Goal: Find specific page/section: Locate item on page

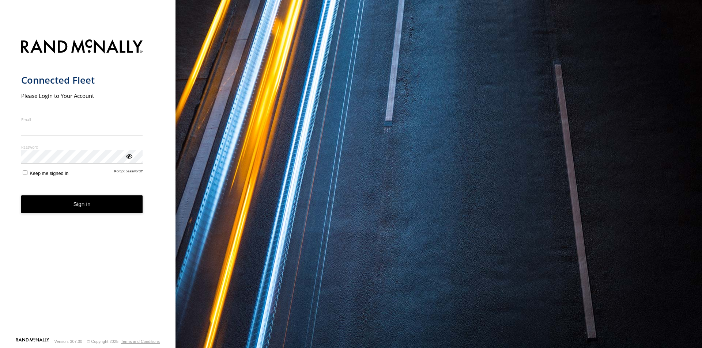
type input "**********"
click at [69, 215] on form "**********" at bounding box center [87, 186] width 133 height 302
click at [73, 206] on button "Sign in" at bounding box center [82, 205] width 122 height 18
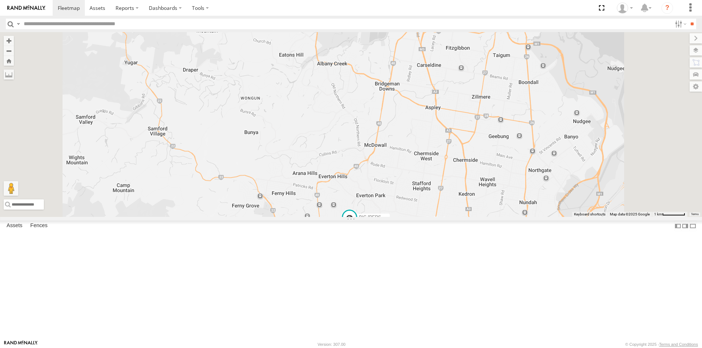
click at [0, 0] on div "All Assets" at bounding box center [0, 0] width 0 height 0
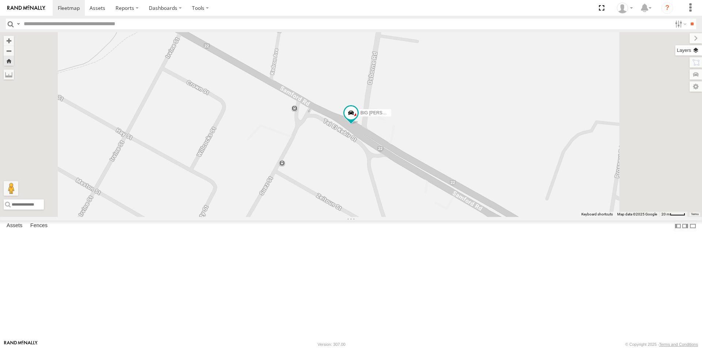
click at [697, 49] on label at bounding box center [688, 50] width 27 height 10
click at [0, 0] on span "Basemaps" at bounding box center [0, 0] width 0 height 0
click at [0, 0] on span "Satellite + Roadmap" at bounding box center [0, 0] width 0 height 0
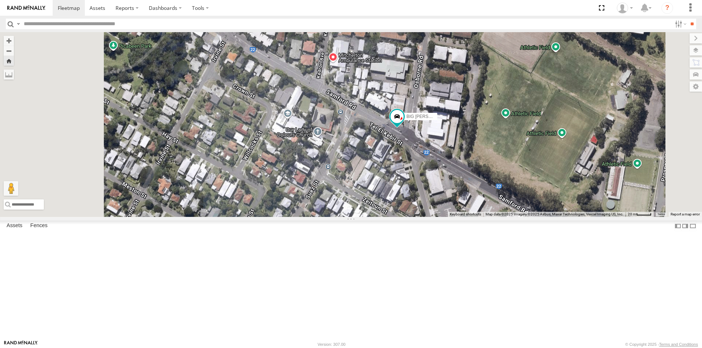
drag, startPoint x: 402, startPoint y: 220, endPoint x: 450, endPoint y: 224, distance: 47.7
click at [450, 217] on div "BIG [PERSON_NAME] (BIG Truck)" at bounding box center [351, 124] width 702 height 185
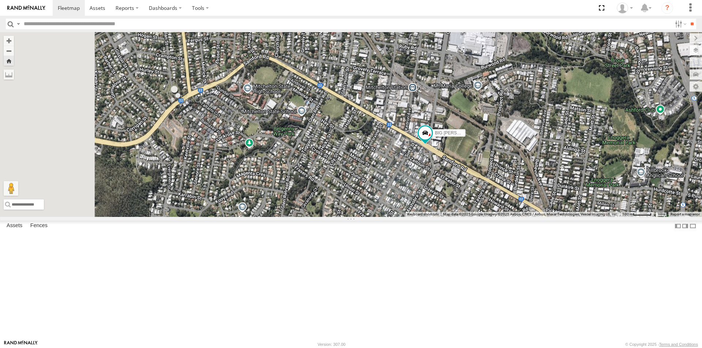
drag, startPoint x: 389, startPoint y: 232, endPoint x: 447, endPoint y: 222, distance: 59.4
click at [447, 217] on div "BIG [PERSON_NAME] (BIG Truck)" at bounding box center [351, 124] width 702 height 185
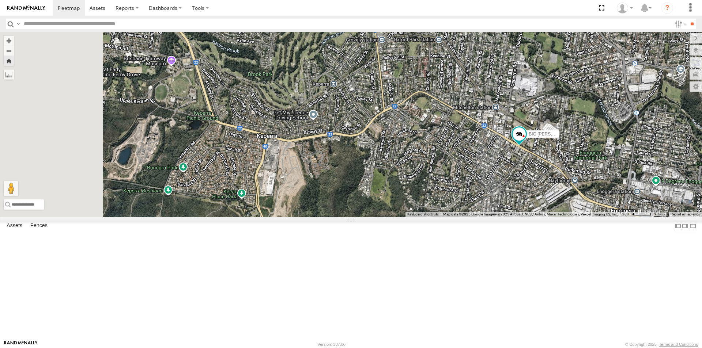
drag, startPoint x: 388, startPoint y: 235, endPoint x: 517, endPoint y: 219, distance: 130.1
click at [517, 217] on div "BIG [PERSON_NAME] (BIG Truck)" at bounding box center [351, 124] width 702 height 185
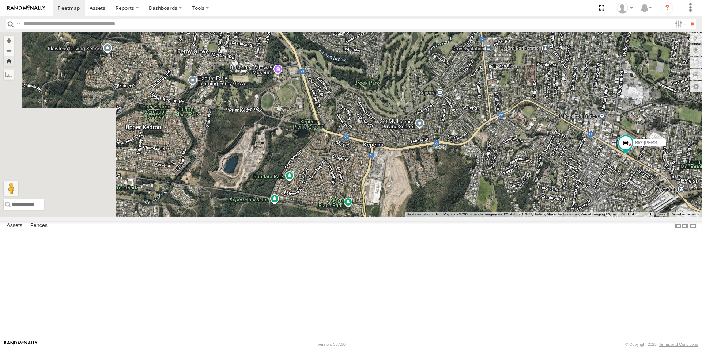
drag, startPoint x: 406, startPoint y: 227, endPoint x: 476, endPoint y: 236, distance: 70.8
click at [476, 217] on div "BIG [PERSON_NAME] (BIG Truck)" at bounding box center [351, 124] width 702 height 185
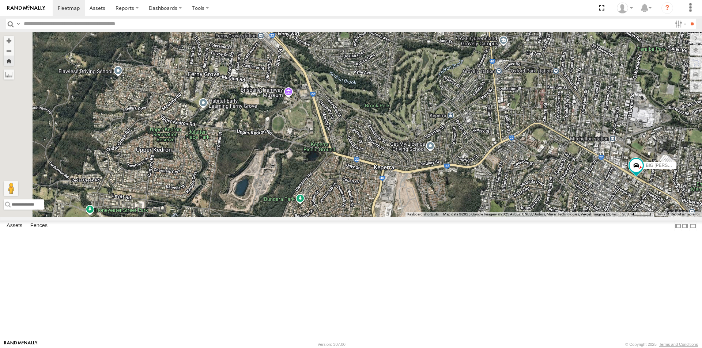
drag, startPoint x: 385, startPoint y: 193, endPoint x: 387, endPoint y: 239, distance: 46.5
click at [387, 217] on div "BIG [PERSON_NAME] (BIG Truck)" at bounding box center [351, 124] width 702 height 185
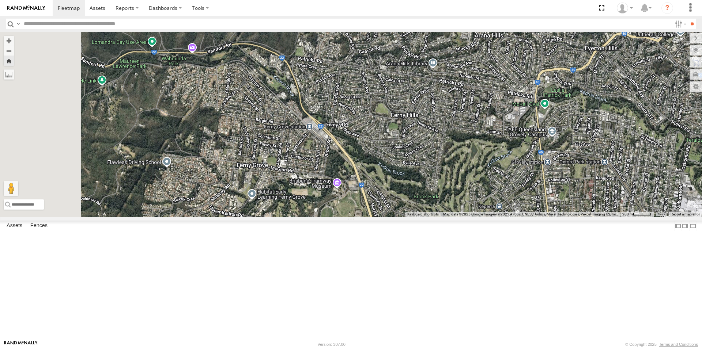
drag, startPoint x: 372, startPoint y: 221, endPoint x: 407, endPoint y: 239, distance: 39.4
click at [404, 217] on div "BIG [PERSON_NAME] (BIG Truck)" at bounding box center [351, 124] width 702 height 185
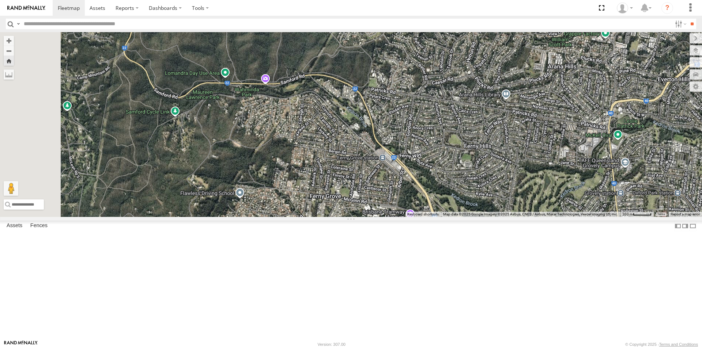
drag, startPoint x: 372, startPoint y: 217, endPoint x: 434, endPoint y: 227, distance: 62.6
click at [418, 217] on div "BIG [PERSON_NAME] (BIG Truck)" at bounding box center [351, 124] width 702 height 185
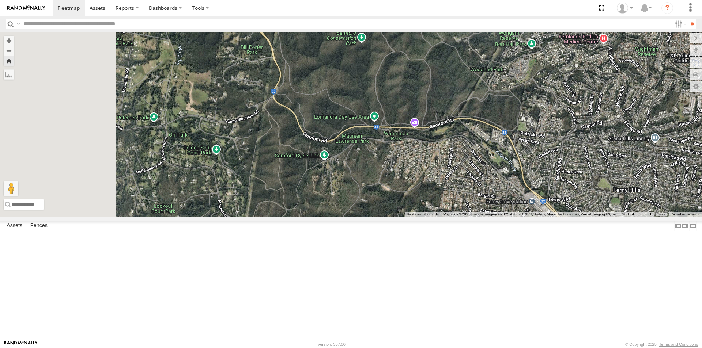
drag, startPoint x: 362, startPoint y: 220, endPoint x: 443, endPoint y: 247, distance: 85.1
click at [443, 217] on div "BIG [PERSON_NAME] (BIG Truck)" at bounding box center [351, 124] width 702 height 185
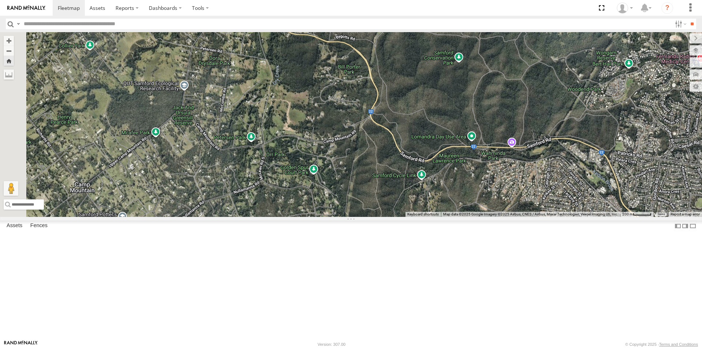
drag, startPoint x: 403, startPoint y: 197, endPoint x: 419, endPoint y: 260, distance: 64.7
click at [419, 217] on div "BIG [PERSON_NAME] (BIG Truck)" at bounding box center [351, 124] width 702 height 185
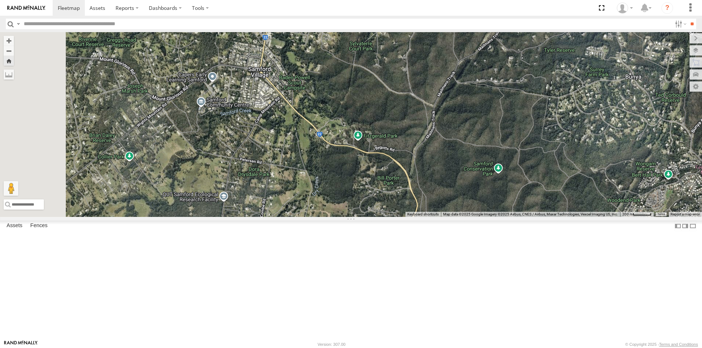
drag, startPoint x: 403, startPoint y: 241, endPoint x: 413, endPoint y: 257, distance: 19.6
click at [413, 217] on div "BIG [PERSON_NAME] (BIG Truck)" at bounding box center [351, 124] width 702 height 185
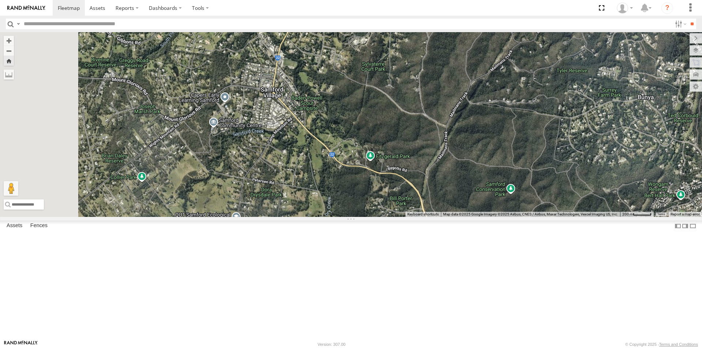
drag, startPoint x: 387, startPoint y: 227, endPoint x: 426, endPoint y: 268, distance: 56.4
click at [426, 217] on div "BIG [PERSON_NAME] (BIG Truck)" at bounding box center [351, 124] width 702 height 185
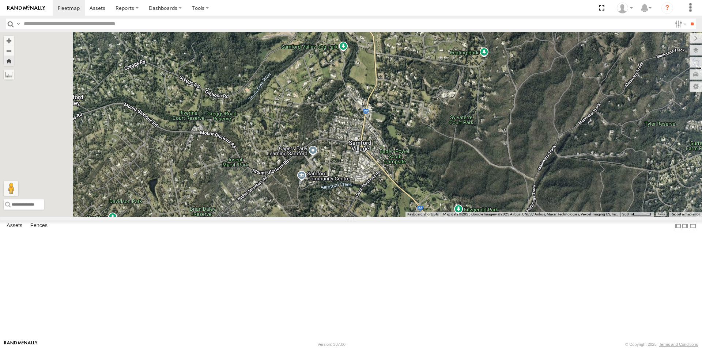
drag, startPoint x: 415, startPoint y: 250, endPoint x: 451, endPoint y: 250, distance: 35.8
click at [448, 217] on div "BIG [PERSON_NAME] (BIG Truck)" at bounding box center [351, 124] width 702 height 185
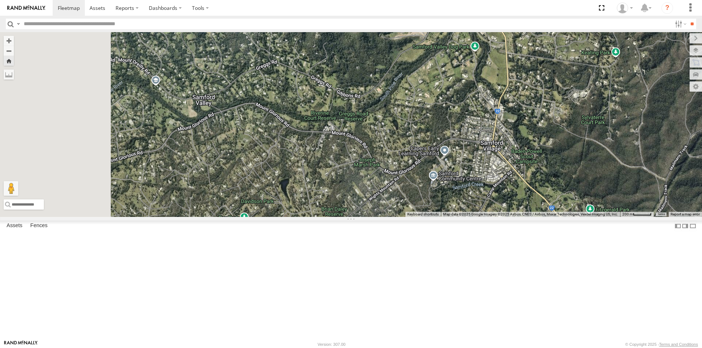
drag, startPoint x: 381, startPoint y: 251, endPoint x: 467, endPoint y: 251, distance: 85.6
click at [460, 217] on div "BIG [PERSON_NAME] (BIG Truck)" at bounding box center [351, 124] width 702 height 185
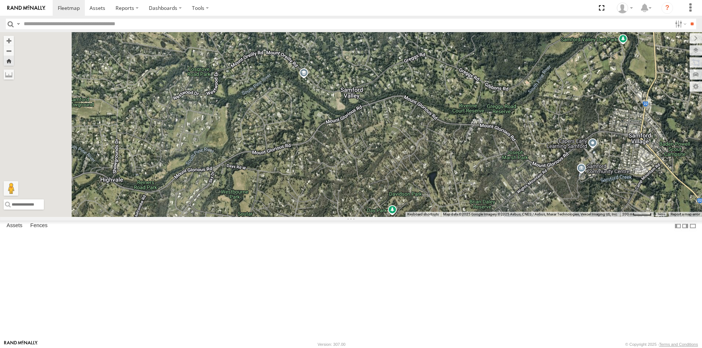
drag, startPoint x: 415, startPoint y: 247, endPoint x: 476, endPoint y: 230, distance: 62.9
click at [467, 217] on div "BIG [PERSON_NAME] (BIG Truck)" at bounding box center [351, 124] width 702 height 185
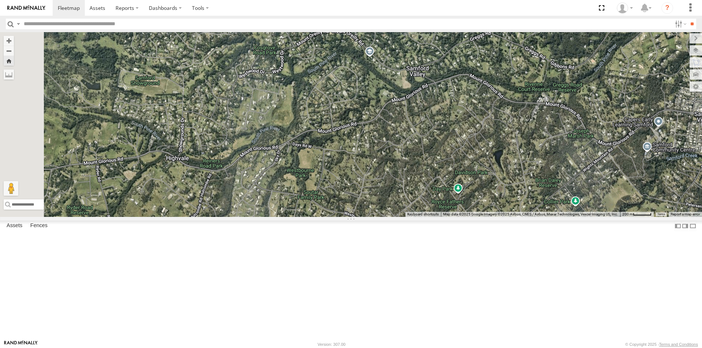
drag, startPoint x: 435, startPoint y: 249, endPoint x: 476, endPoint y: 229, distance: 45.6
click at [476, 217] on div "BIG [PERSON_NAME] (BIG Truck)" at bounding box center [351, 124] width 702 height 185
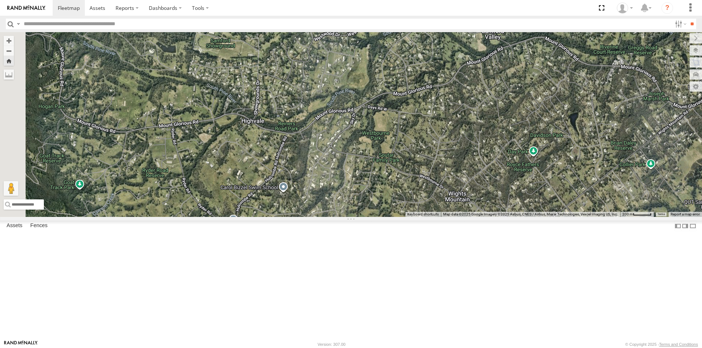
drag, startPoint x: 461, startPoint y: 244, endPoint x: 476, endPoint y: 230, distance: 20.2
click at [475, 217] on div "BIG [PERSON_NAME] (BIG Truck)" at bounding box center [351, 124] width 702 height 185
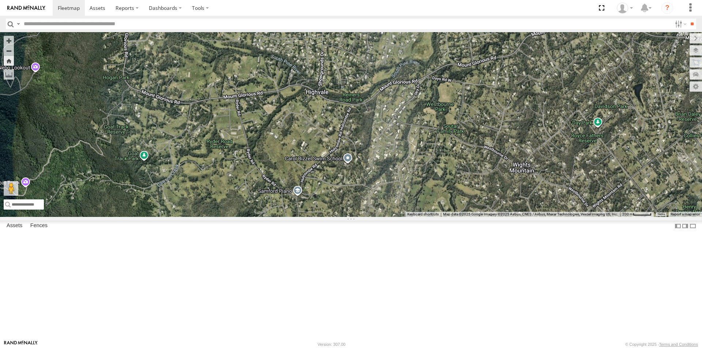
drag, startPoint x: 448, startPoint y: 225, endPoint x: 489, endPoint y: 197, distance: 49.8
click at [492, 197] on div "BIG [PERSON_NAME] (BIG Truck)" at bounding box center [351, 124] width 702 height 185
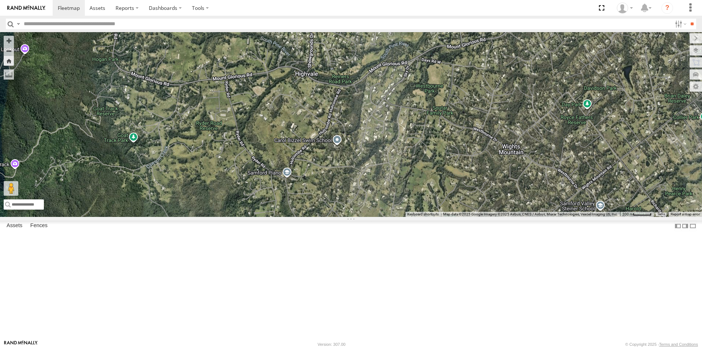
drag, startPoint x: 498, startPoint y: 238, endPoint x: 403, endPoint y: 188, distance: 107.0
click at [405, 188] on div "BIG [PERSON_NAME] (BIG Truck)" at bounding box center [351, 124] width 702 height 185
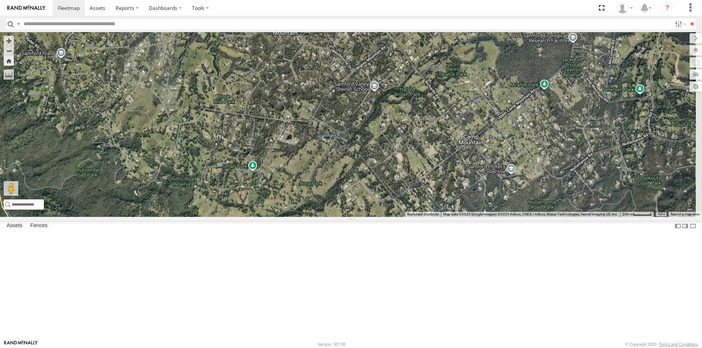
drag, startPoint x: 487, startPoint y: 203, endPoint x: 419, endPoint y: 184, distance: 70.8
click at [420, 184] on div "BIG [PERSON_NAME] (BIG Truck)" at bounding box center [351, 124] width 702 height 185
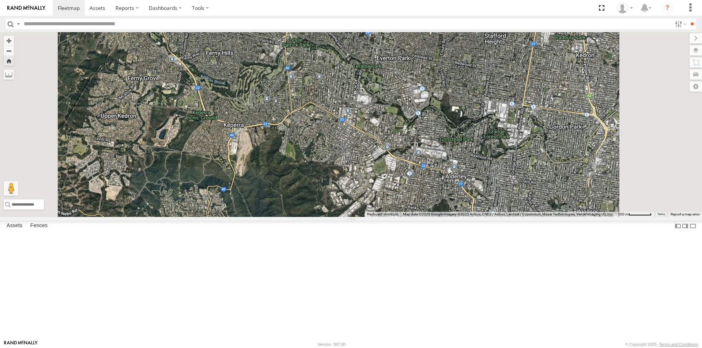
click at [0, 0] on div "BIG [PERSON_NAME] (BIG Truck)" at bounding box center [0, 0] width 0 height 0
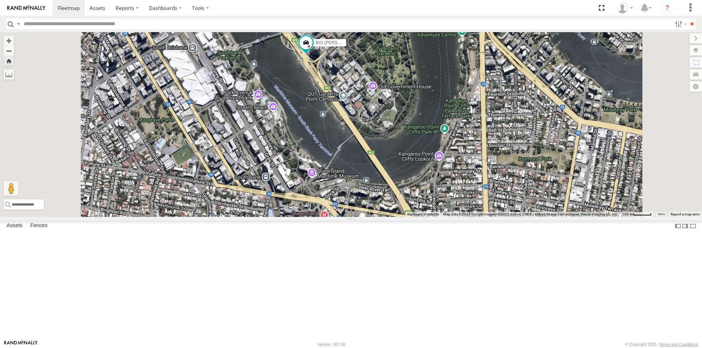
drag, startPoint x: 367, startPoint y: 202, endPoint x: 361, endPoint y: 189, distance: 14.4
click at [361, 189] on div "BIG [PERSON_NAME] (BIG Truck)" at bounding box center [351, 124] width 702 height 185
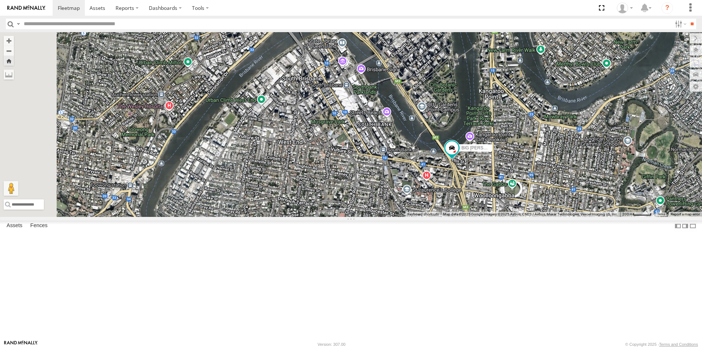
drag, startPoint x: 308, startPoint y: 190, endPoint x: 404, endPoint y: 188, distance: 95.8
click at [404, 188] on div "BIG [PERSON_NAME] (BIG Truck)" at bounding box center [351, 124] width 702 height 185
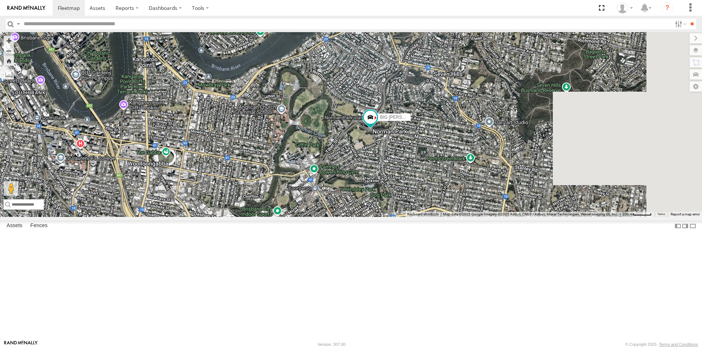
drag, startPoint x: 559, startPoint y: 246, endPoint x: 349, endPoint y: 211, distance: 213.6
click at [349, 211] on div "BIG [PERSON_NAME] (BIG Truck)" at bounding box center [351, 124] width 702 height 185
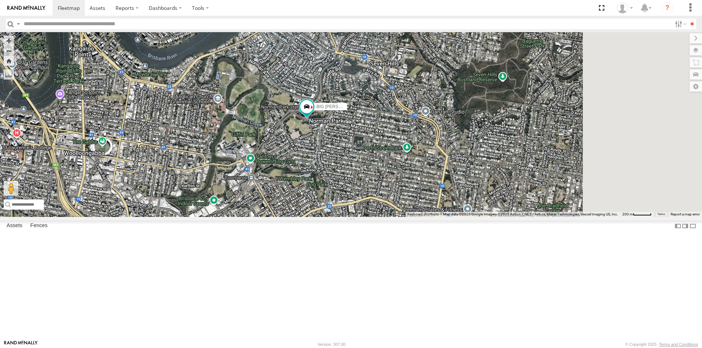
drag, startPoint x: 510, startPoint y: 261, endPoint x: 438, endPoint y: 253, distance: 72.8
click at [438, 217] on div "BIG [PERSON_NAME] (BIG Truck)" at bounding box center [351, 124] width 702 height 185
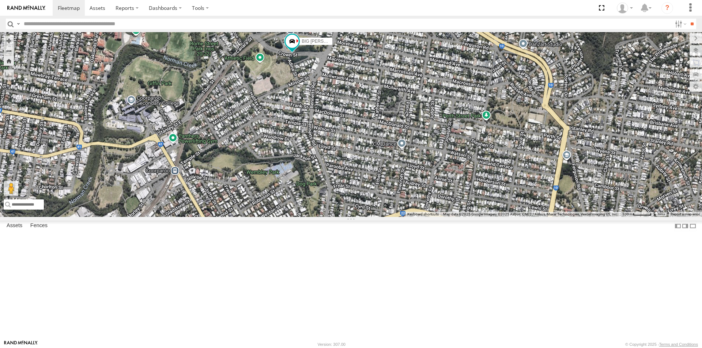
drag, startPoint x: 407, startPoint y: 250, endPoint x: 521, endPoint y: 243, distance: 114.3
click at [521, 217] on div "BIG [PERSON_NAME] (BIG Truck)" at bounding box center [351, 124] width 702 height 185
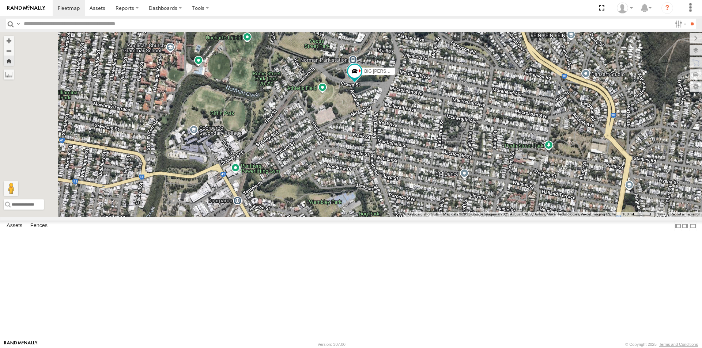
drag, startPoint x: 434, startPoint y: 234, endPoint x: 490, endPoint y: 262, distance: 62.5
click at [490, 217] on div "BIG [PERSON_NAME] (BIG Truck)" at bounding box center [351, 124] width 702 height 185
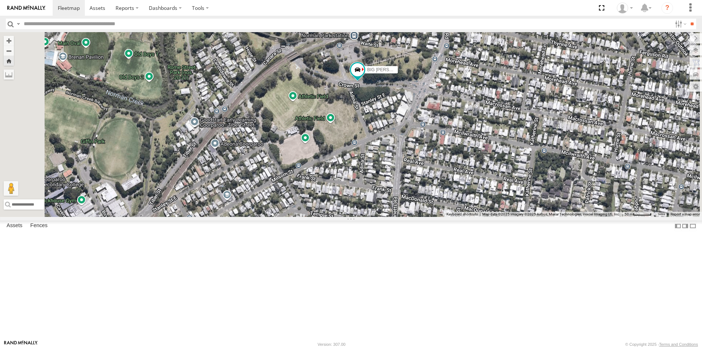
drag, startPoint x: 452, startPoint y: 227, endPoint x: 493, endPoint y: 289, distance: 73.5
click at [493, 217] on div "BIG [PERSON_NAME] (BIG Truck)" at bounding box center [351, 124] width 702 height 185
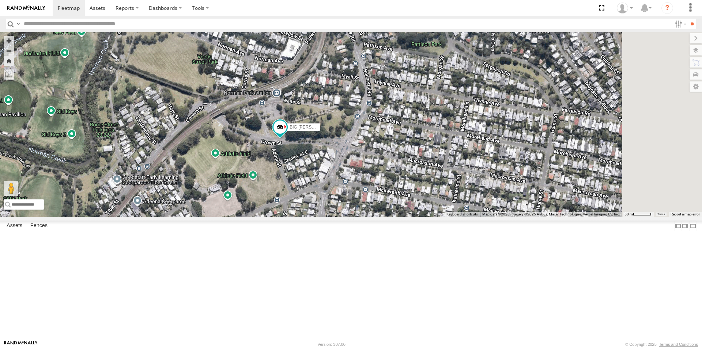
drag, startPoint x: 511, startPoint y: 213, endPoint x: 430, endPoint y: 271, distance: 99.6
click at [430, 217] on div "BIG [PERSON_NAME] (BIG Truck)" at bounding box center [351, 124] width 702 height 185
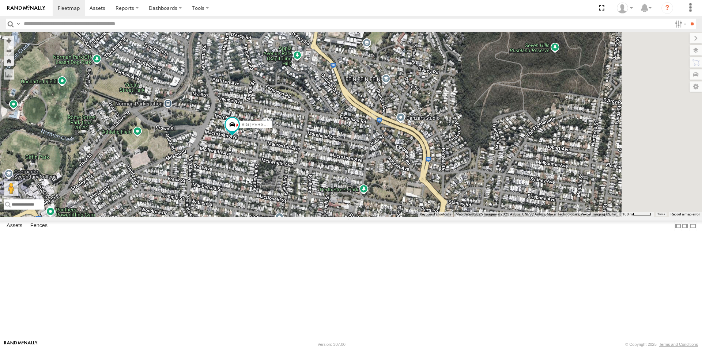
drag, startPoint x: 502, startPoint y: 243, endPoint x: 339, endPoint y: 235, distance: 162.5
click at [339, 217] on div "BIG [PERSON_NAME] (BIG Truck)" at bounding box center [351, 124] width 702 height 185
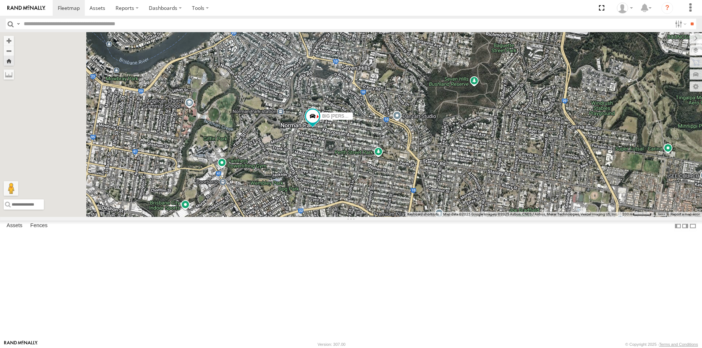
drag, startPoint x: 305, startPoint y: 268, endPoint x: 390, endPoint y: 229, distance: 93.1
click at [390, 217] on div "BIG [PERSON_NAME] (BIG Truck)" at bounding box center [351, 124] width 702 height 185
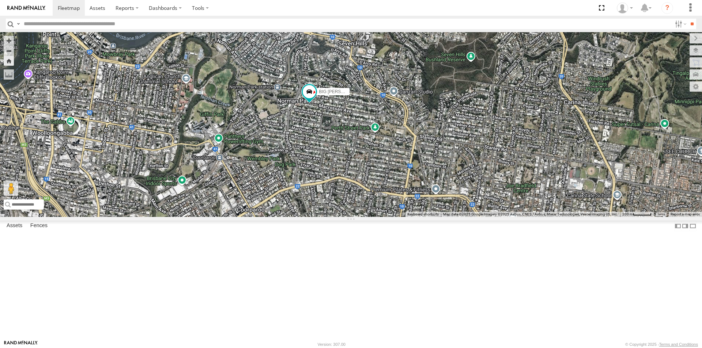
drag, startPoint x: 442, startPoint y: 235, endPoint x: 421, endPoint y: 201, distance: 40.7
click at [421, 201] on div "BIG [PERSON_NAME] (BIG Truck)" at bounding box center [351, 124] width 702 height 185
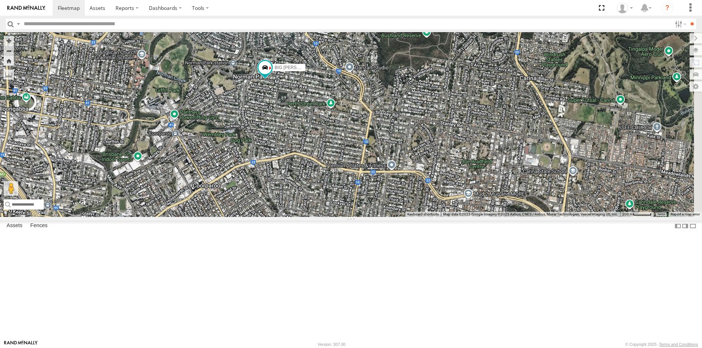
drag, startPoint x: 416, startPoint y: 235, endPoint x: 369, endPoint y: 262, distance: 54.4
click at [369, 217] on div "BIG [PERSON_NAME] (BIG Truck)" at bounding box center [351, 124] width 702 height 185
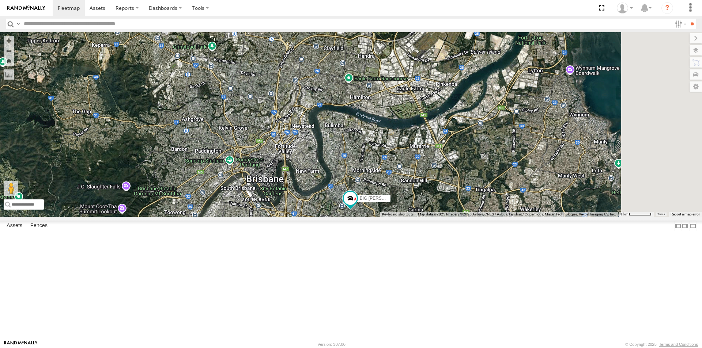
drag, startPoint x: 501, startPoint y: 243, endPoint x: 430, endPoint y: 86, distance: 172.5
click at [431, 87] on div "BIG [PERSON_NAME] (BIG Truck)" at bounding box center [351, 124] width 702 height 185
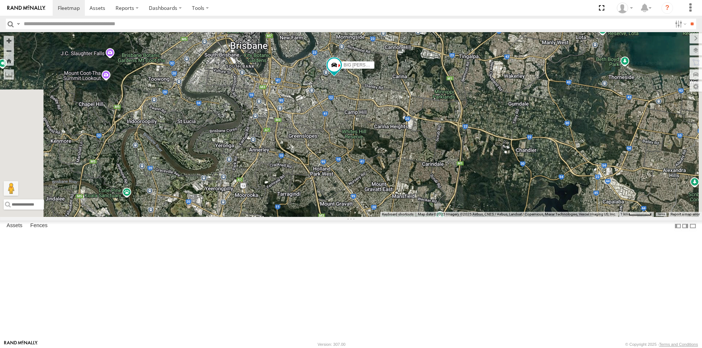
drag, startPoint x: 472, startPoint y: 229, endPoint x: 470, endPoint y: 166, distance: 63.3
click at [470, 166] on div "BIG [PERSON_NAME] (BIG Truck)" at bounding box center [351, 124] width 702 height 185
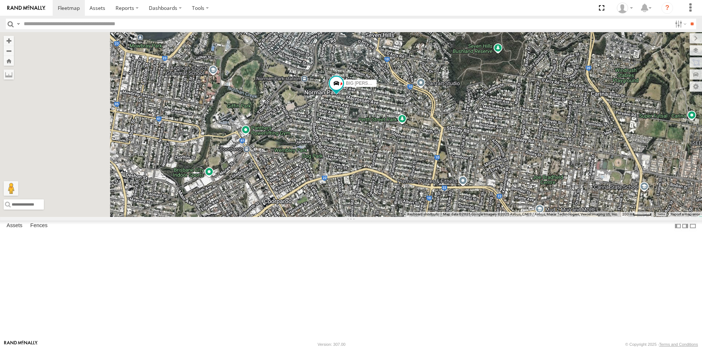
drag, startPoint x: 369, startPoint y: 137, endPoint x: 529, endPoint y: 247, distance: 193.9
click at [529, 217] on div "BIG [PERSON_NAME] (BIG Truck)" at bounding box center [351, 124] width 702 height 185
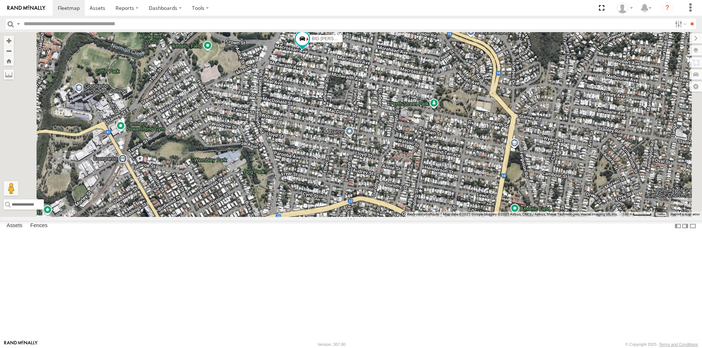
drag, startPoint x: 439, startPoint y: 173, endPoint x: 486, endPoint y: 256, distance: 94.8
click at [486, 217] on div "BIG [PERSON_NAME] (BIG Truck)" at bounding box center [351, 124] width 702 height 185
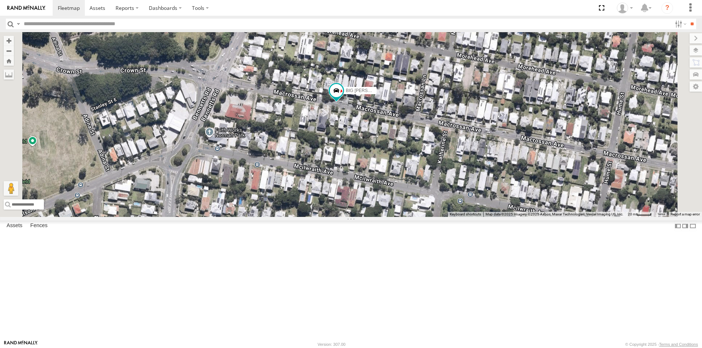
drag, startPoint x: 383, startPoint y: 204, endPoint x: 442, endPoint y: 276, distance: 94.0
click at [440, 217] on div "BIG [PERSON_NAME] (BIG Truck)" at bounding box center [351, 124] width 702 height 185
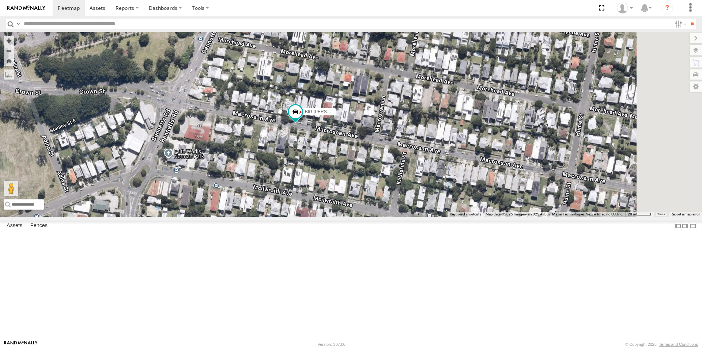
drag, startPoint x: 417, startPoint y: 218, endPoint x: 373, endPoint y: 235, distance: 46.7
click at [373, 217] on div "BIG [PERSON_NAME] (BIG Truck)" at bounding box center [351, 124] width 702 height 185
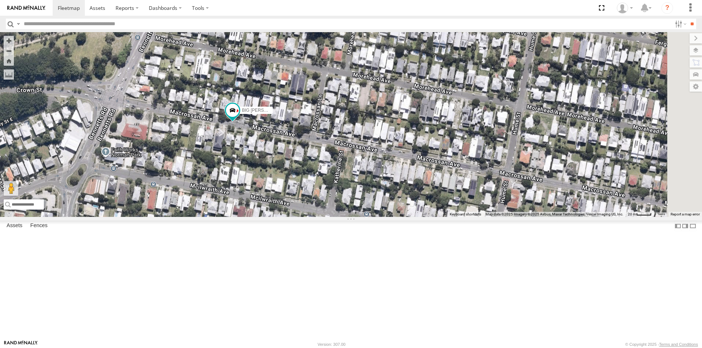
drag, startPoint x: 490, startPoint y: 245, endPoint x: 429, endPoint y: 242, distance: 61.1
click at [429, 217] on div "BIG [PERSON_NAME] (BIG Truck)" at bounding box center [351, 124] width 702 height 185
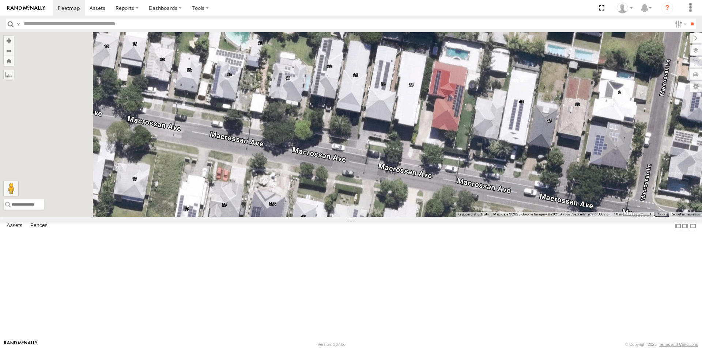
drag, startPoint x: 368, startPoint y: 170, endPoint x: 416, endPoint y: 280, distance: 119.9
click at [416, 217] on div "BIG [PERSON_NAME] (BIG Truck)" at bounding box center [351, 124] width 702 height 185
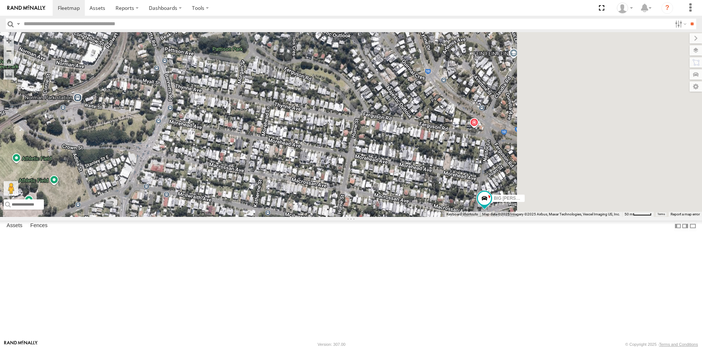
drag, startPoint x: 550, startPoint y: 254, endPoint x: 404, endPoint y: 217, distance: 150.5
click at [404, 217] on div "BIG [PERSON_NAME] (BIG Truck)" at bounding box center [351, 124] width 702 height 185
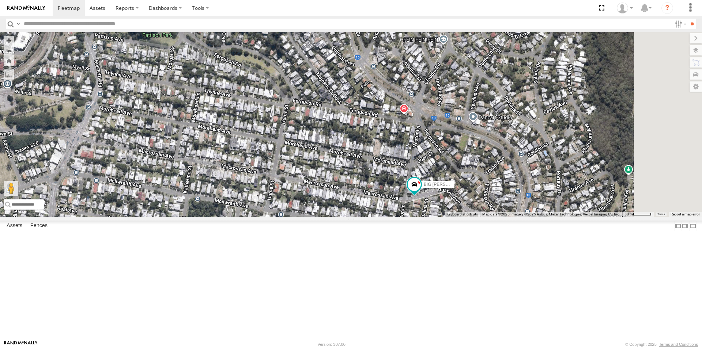
drag, startPoint x: 387, startPoint y: 233, endPoint x: 312, endPoint y: 188, distance: 87.2
click at [316, 192] on div "BIG [PERSON_NAME] (BIG Truck)" at bounding box center [351, 124] width 702 height 185
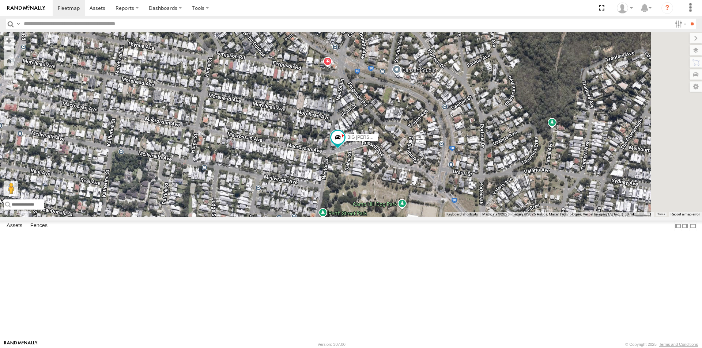
drag, startPoint x: 339, startPoint y: 227, endPoint x: 314, endPoint y: 217, distance: 27.0
click at [316, 216] on div "BIG [PERSON_NAME] (BIG Truck)" at bounding box center [351, 124] width 702 height 185
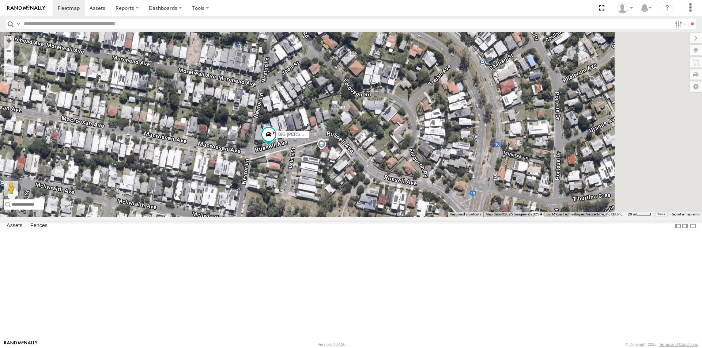
drag, startPoint x: 392, startPoint y: 196, endPoint x: 339, endPoint y: 255, distance: 78.7
click at [339, 217] on div "BIG [PERSON_NAME] (BIG Truck)" at bounding box center [351, 124] width 702 height 185
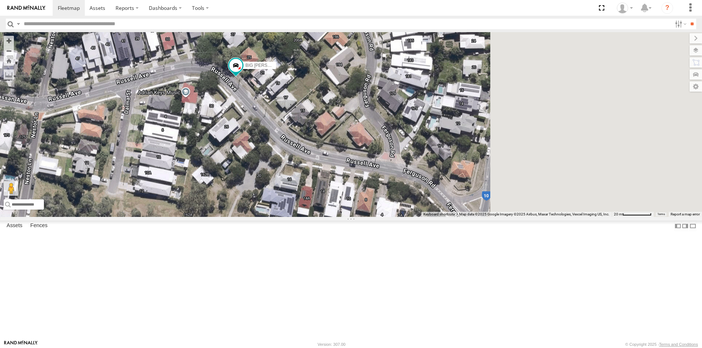
drag, startPoint x: 445, startPoint y: 214, endPoint x: 280, endPoint y: 214, distance: 164.9
click at [281, 214] on div "BIG [PERSON_NAME] (BIG Truck)" at bounding box center [351, 124] width 702 height 185
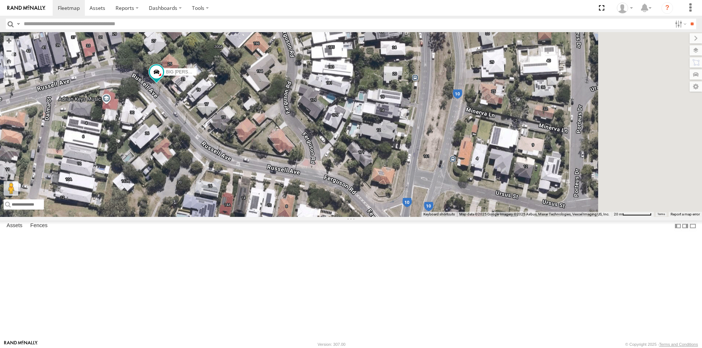
drag, startPoint x: 371, startPoint y: 261, endPoint x: 339, endPoint y: 248, distance: 34.3
click at [340, 217] on div "BIG [PERSON_NAME] (BIG Truck)" at bounding box center [351, 124] width 702 height 185
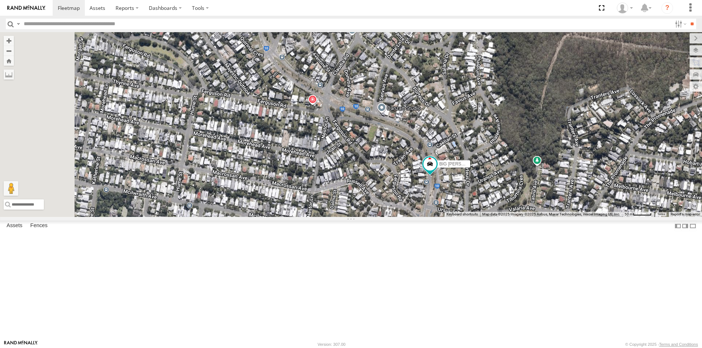
drag, startPoint x: 429, startPoint y: 146, endPoint x: 530, endPoint y: 166, distance: 102.7
click at [530, 166] on div "BIG [PERSON_NAME] (BIG Truck)" at bounding box center [351, 124] width 702 height 185
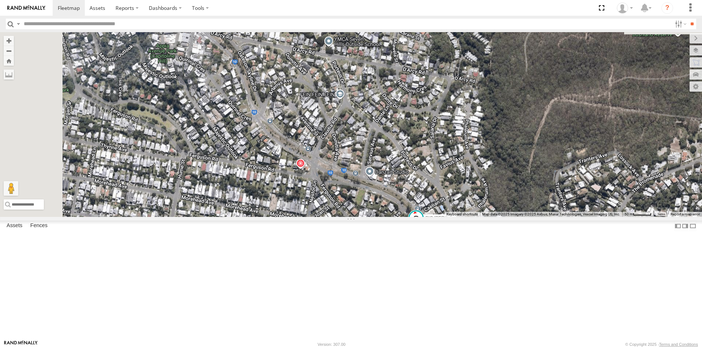
drag, startPoint x: 497, startPoint y: 129, endPoint x: 469, endPoint y: 188, distance: 65.1
click at [470, 195] on div "BIG [PERSON_NAME] (BIG Truck)" at bounding box center [351, 124] width 702 height 185
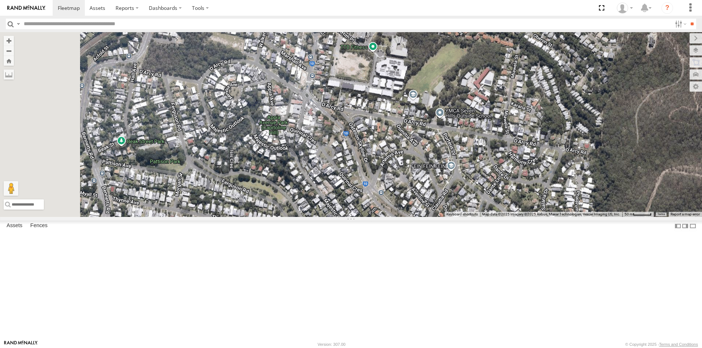
drag, startPoint x: 381, startPoint y: 147, endPoint x: 491, endPoint y: 212, distance: 128.3
click at [493, 212] on div "BIG [PERSON_NAME] (BIG Truck)" at bounding box center [351, 124] width 702 height 185
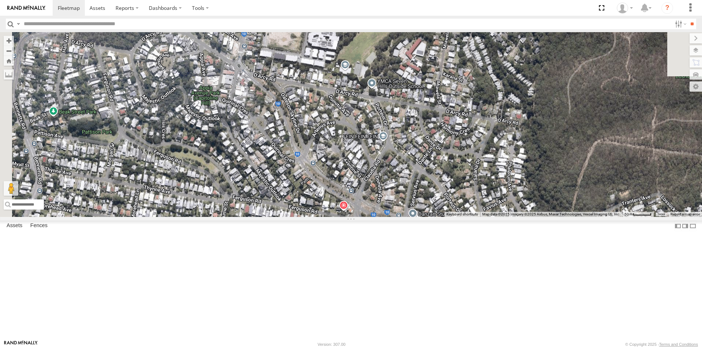
drag, startPoint x: 505, startPoint y: 189, endPoint x: 440, endPoint y: 165, distance: 69.9
click at [440, 165] on div "BIG [PERSON_NAME] (BIG Truck)" at bounding box center [351, 124] width 702 height 185
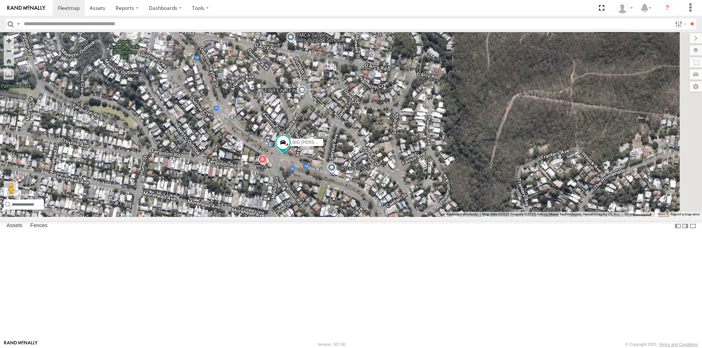
drag, startPoint x: 481, startPoint y: 207, endPoint x: 430, endPoint y: 167, distance: 64.3
click at [430, 167] on div "BIG [PERSON_NAME] (BIG Truck)" at bounding box center [351, 124] width 702 height 185
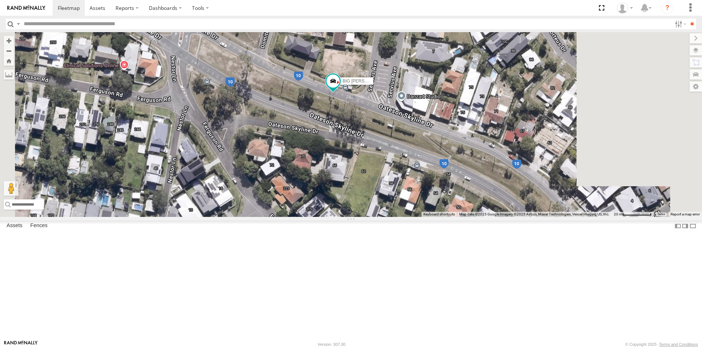
drag, startPoint x: 477, startPoint y: 219, endPoint x: 374, endPoint y: 168, distance: 115.5
click at [375, 169] on div "BIG [PERSON_NAME] (BIG Truck)" at bounding box center [351, 124] width 702 height 185
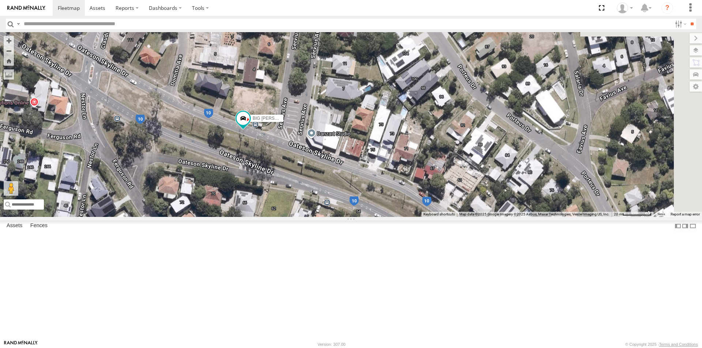
drag, startPoint x: 399, startPoint y: 158, endPoint x: 413, endPoint y: 267, distance: 110.2
click at [413, 217] on div "BIG [PERSON_NAME] (BIG Truck)" at bounding box center [351, 124] width 702 height 185
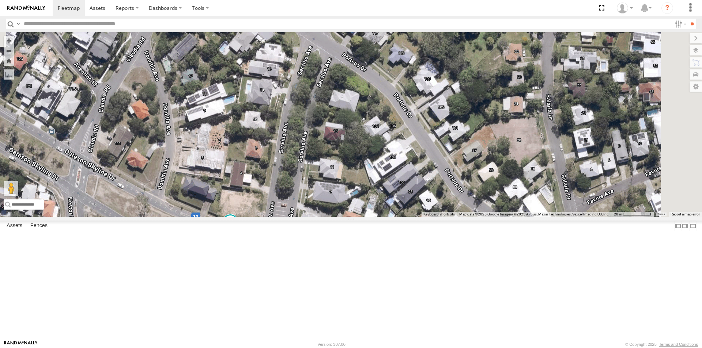
drag, startPoint x: 437, startPoint y: 215, endPoint x: 424, endPoint y: 275, distance: 61.8
click at [422, 217] on div "BIG [PERSON_NAME] (BIG Truck)" at bounding box center [351, 124] width 702 height 185
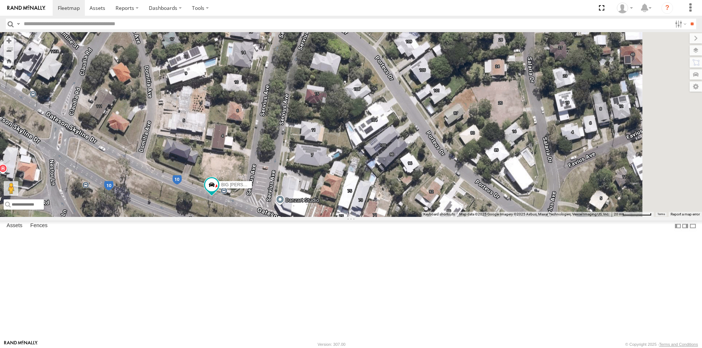
drag, startPoint x: 447, startPoint y: 271, endPoint x: 402, endPoint y: 177, distance: 104.0
click at [402, 177] on div "BIG [PERSON_NAME] (BIG Truck)" at bounding box center [351, 124] width 702 height 185
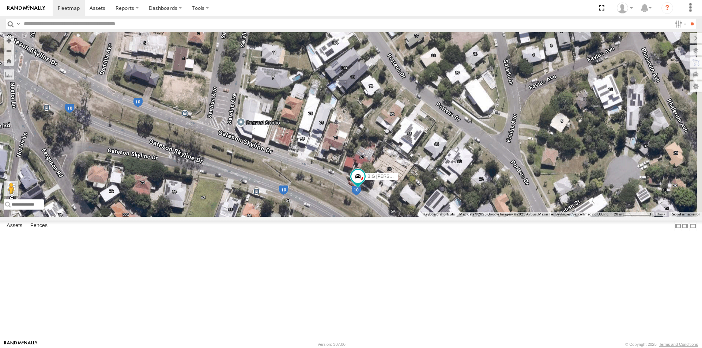
drag, startPoint x: 449, startPoint y: 206, endPoint x: 362, endPoint y: 144, distance: 107.3
click at [363, 146] on div "BIG [PERSON_NAME] (BIG Truck)" at bounding box center [351, 124] width 702 height 185
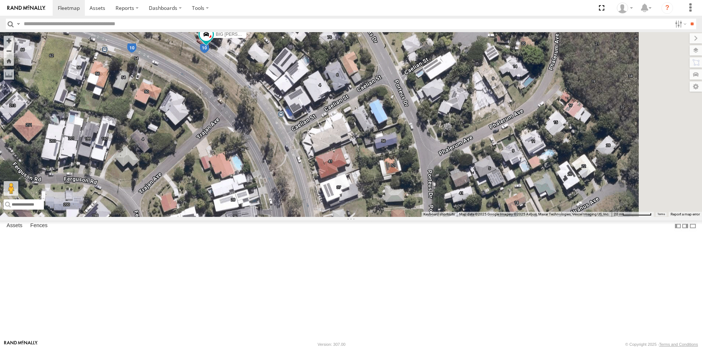
drag, startPoint x: 443, startPoint y: 207, endPoint x: 429, endPoint y: 150, distance: 59.4
click at [429, 151] on div "BIG [PERSON_NAME] (BIG Truck)" at bounding box center [351, 124] width 702 height 185
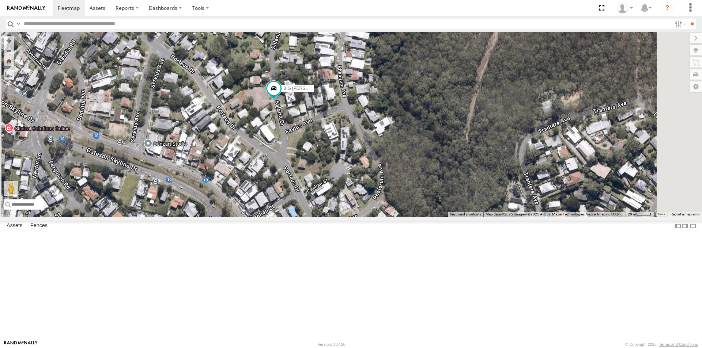
drag, startPoint x: 392, startPoint y: 156, endPoint x: 356, endPoint y: 253, distance: 103.2
click at [356, 217] on div "BIG [PERSON_NAME] (BIG Truck)" at bounding box center [351, 124] width 702 height 185
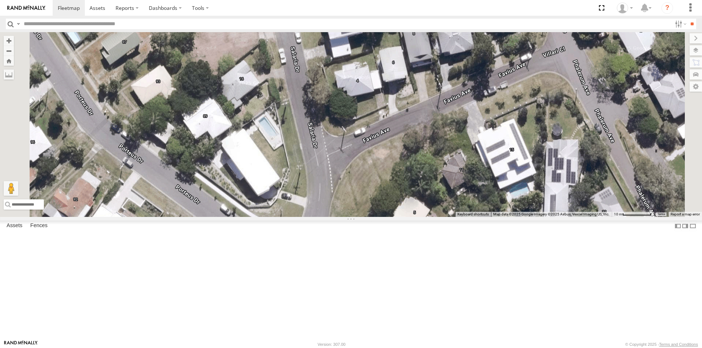
drag, startPoint x: 354, startPoint y: 137, endPoint x: 372, endPoint y: 270, distance: 133.2
click at [372, 217] on div "BIG [PERSON_NAME] (BIG Truck)" at bounding box center [351, 124] width 702 height 185
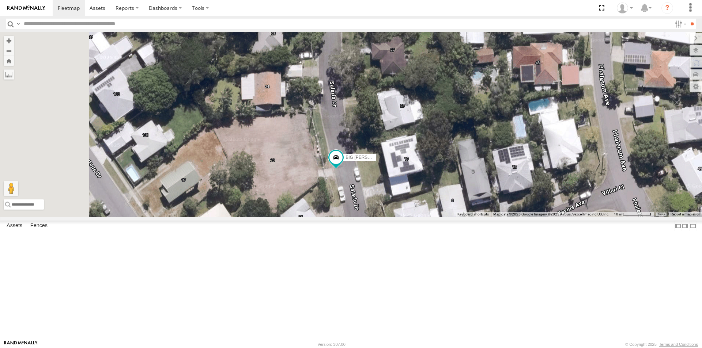
drag, startPoint x: 400, startPoint y: 156, endPoint x: 433, endPoint y: 190, distance: 47.1
click at [433, 190] on div "BIG [PERSON_NAME] (BIG Truck)" at bounding box center [351, 124] width 702 height 185
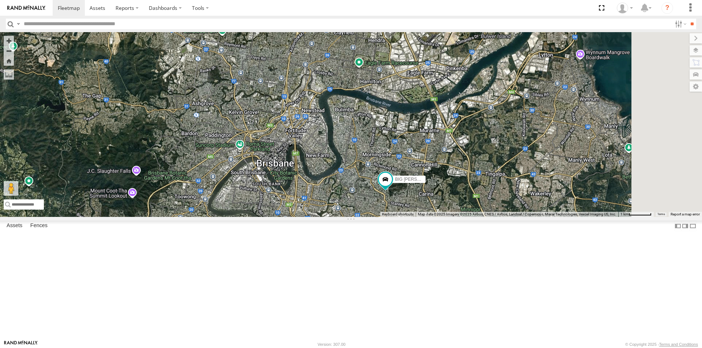
drag, startPoint x: 406, startPoint y: 243, endPoint x: 279, endPoint y: 91, distance: 198.1
click at [279, 91] on div "BIG [PERSON_NAME] (BIG Truck)" at bounding box center [351, 124] width 702 height 185
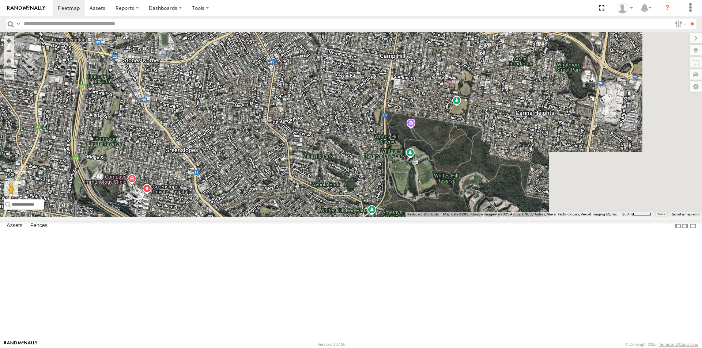
drag, startPoint x: 467, startPoint y: 148, endPoint x: 312, endPoint y: 230, distance: 175.2
click at [314, 217] on div "BIG [PERSON_NAME] (BIG Truck)" at bounding box center [351, 124] width 702 height 185
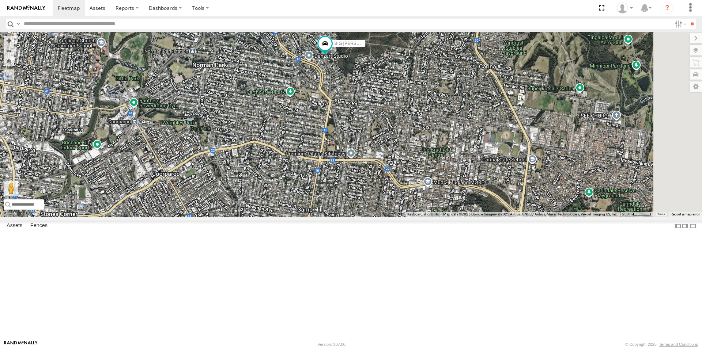
drag, startPoint x: 376, startPoint y: 139, endPoint x: 383, endPoint y: 241, distance: 103.0
click at [383, 217] on div "BIG [PERSON_NAME] (BIG Truck)" at bounding box center [351, 124] width 702 height 185
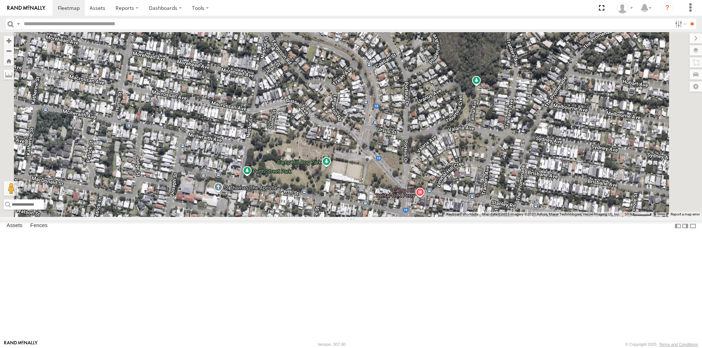
drag, startPoint x: 402, startPoint y: 174, endPoint x: 341, endPoint y: 261, distance: 106.4
click at [342, 217] on div "BIG [PERSON_NAME] (BIG Truck)" at bounding box center [351, 124] width 702 height 185
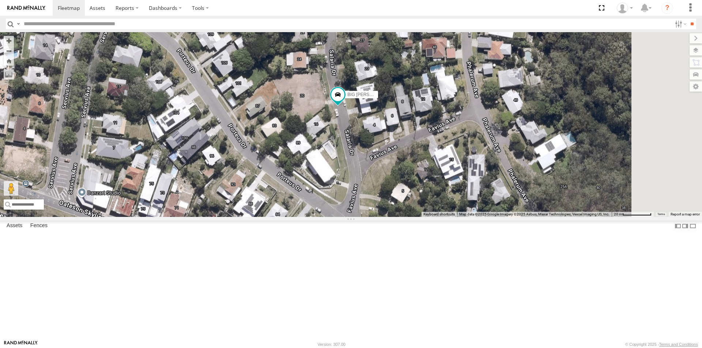
drag, startPoint x: 429, startPoint y: 172, endPoint x: 335, endPoint y: 222, distance: 106.5
click at [335, 217] on div "BIG [PERSON_NAME] (BIG Truck)" at bounding box center [351, 124] width 702 height 185
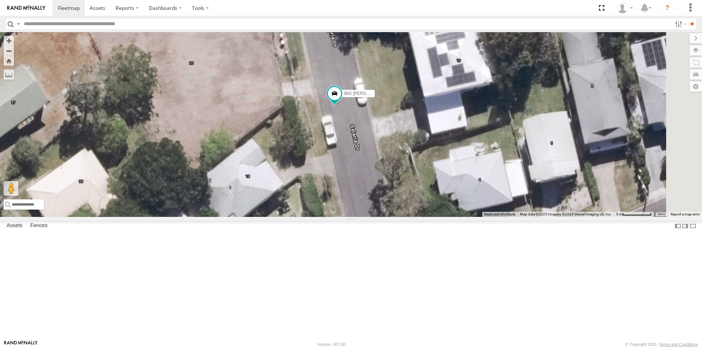
drag, startPoint x: 392, startPoint y: 209, endPoint x: 286, endPoint y: 221, distance: 107.1
click at [286, 217] on div "BIG [PERSON_NAME] (BIG Truck)" at bounding box center [351, 124] width 702 height 185
